Goal: Transaction & Acquisition: Purchase product/service

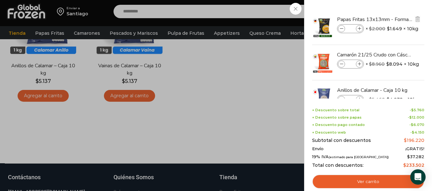
scroll to position [22, 0]
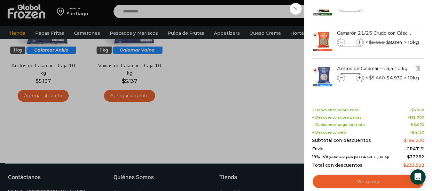
click at [342, 78] on icon at bounding box center [342, 78] width 4 height 4
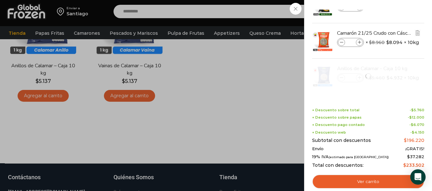
click at [341, 43] on icon at bounding box center [342, 43] width 4 height 4
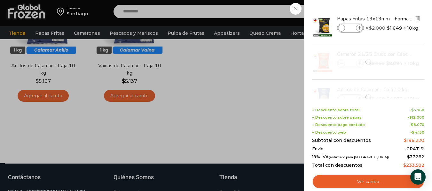
scroll to position [0, 0]
click at [340, 31] on span at bounding box center [341, 28] width 7 height 7
type input "*"
click at [343, 29] on li "Papas Fritas 13x13mm - Formato 2,5 kg - Caja 10 kg Papas Fritas 13x13mm - Forma…" at bounding box center [367, 27] width 113 height 35
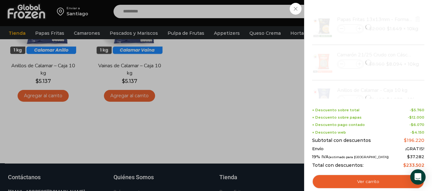
click at [343, 29] on div at bounding box center [367, 27] width 113 height 35
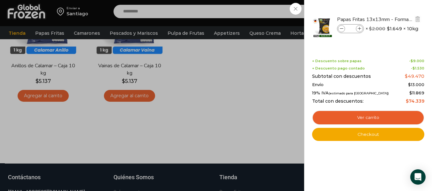
click at [342, 29] on icon at bounding box center [342, 29] width 4 height 4
type input "*"
click at [342, 29] on icon at bounding box center [342, 29] width 4 height 4
